Goal: Entertainment & Leisure: Consume media (video, audio)

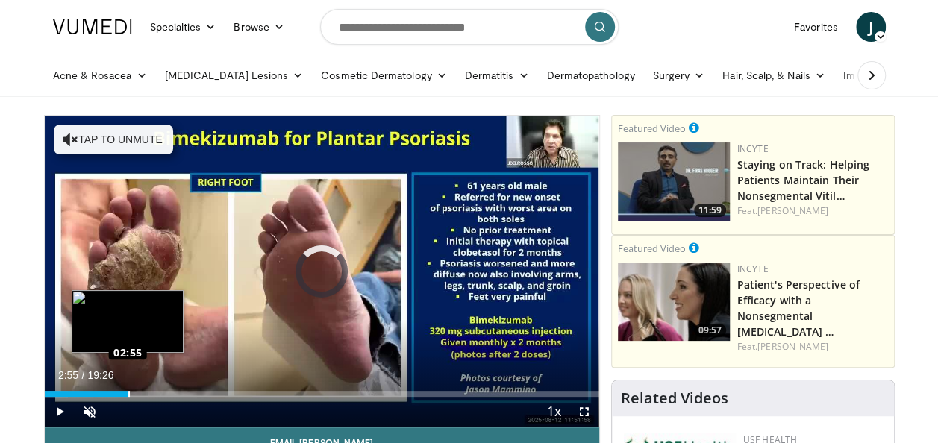
click at [127, 389] on div "Loaded : 4.25% 00:07 02:55" at bounding box center [322, 390] width 554 height 14
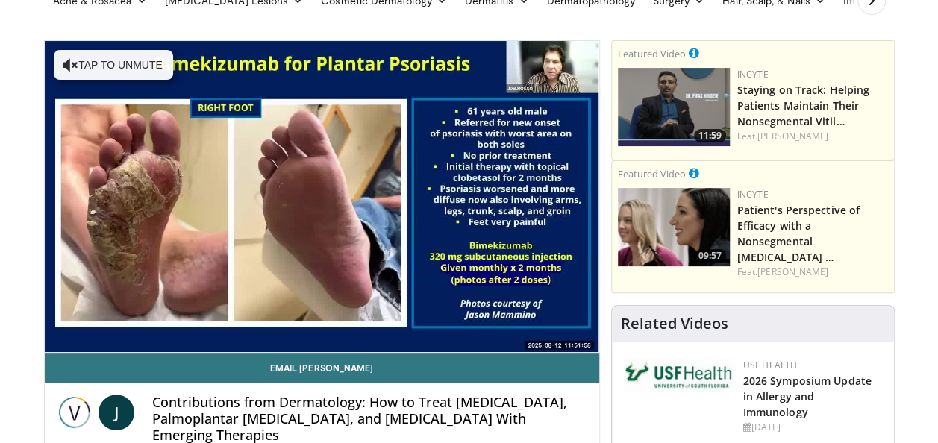
scroll to position [224, 0]
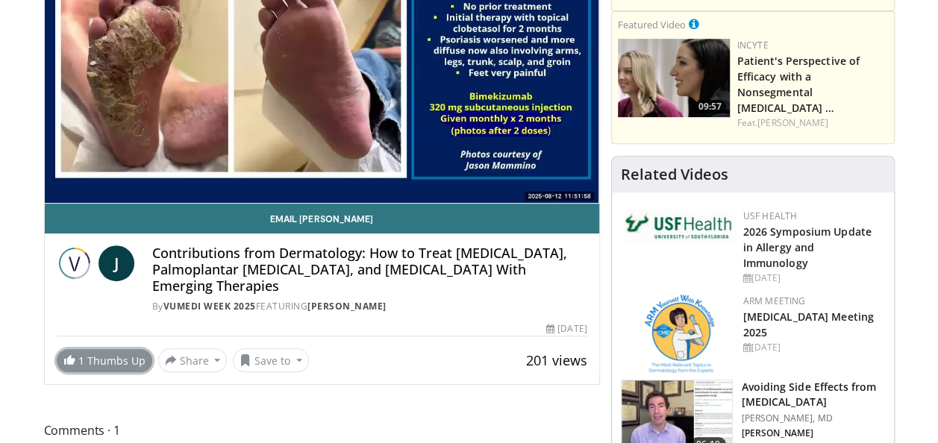
click at [95, 360] on link "1 Thumbs Up" at bounding box center [105, 360] width 96 height 23
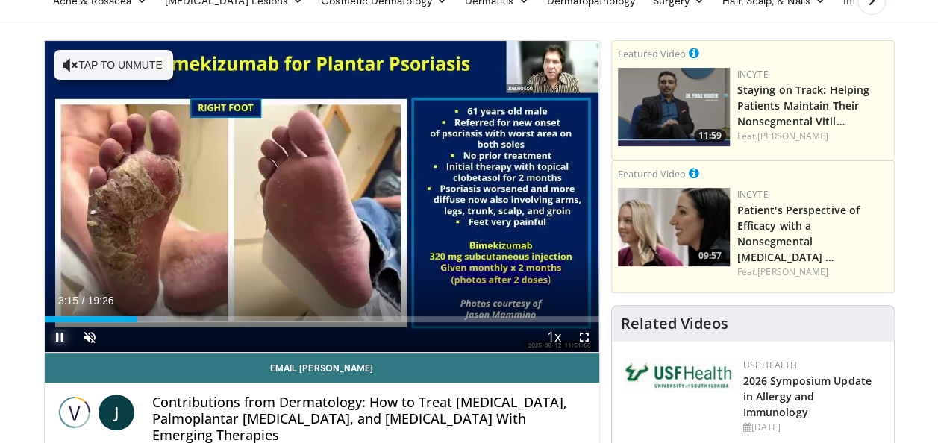
click at [57, 339] on span "Video Player" at bounding box center [60, 337] width 30 height 30
drag, startPoint x: 131, startPoint y: 318, endPoint x: 6, endPoint y: 306, distance: 125.9
